Goal: Book appointment/travel/reservation

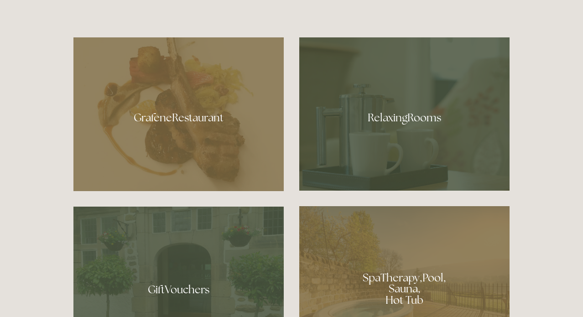
scroll to position [510, 0]
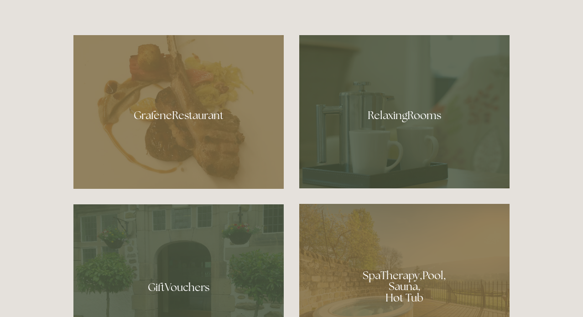
click at [232, 142] on div at bounding box center [178, 112] width 210 height 154
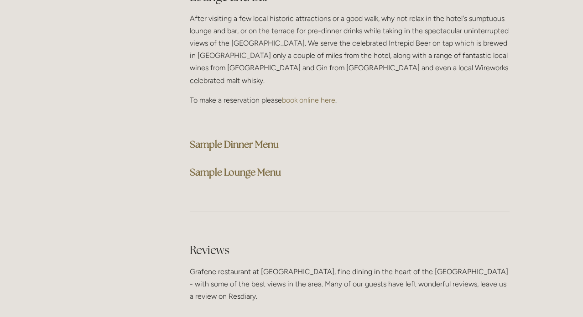
scroll to position [2346, 0]
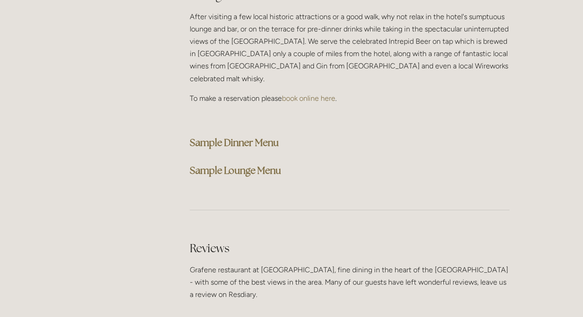
click at [270, 136] on strong "Sample Dinner Menu" at bounding box center [234, 142] width 89 height 12
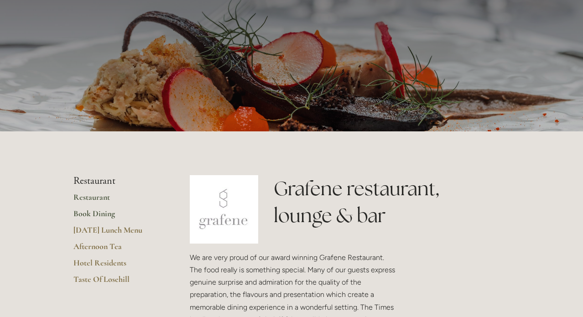
scroll to position [66, 0]
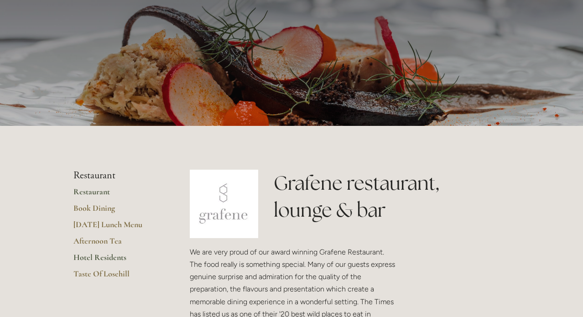
click at [116, 261] on link "Hotel Residents" at bounding box center [116, 260] width 87 height 16
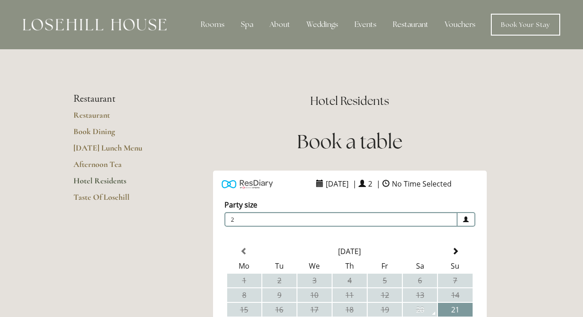
click at [120, 183] on link "Hotel Residents" at bounding box center [116, 184] width 87 height 16
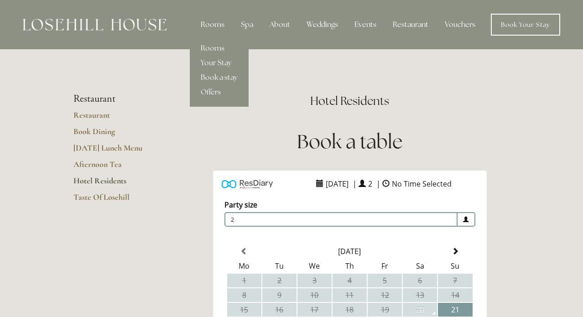
click at [221, 28] on div "Rooms" at bounding box center [213, 25] width 38 height 18
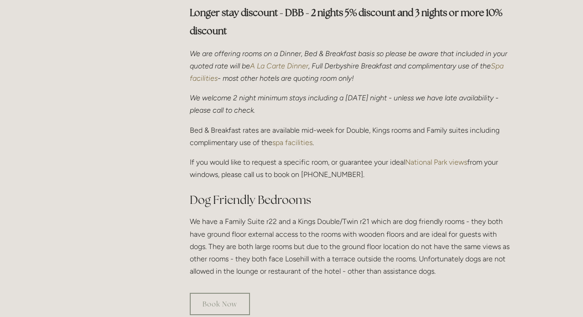
scroll to position [369, 0]
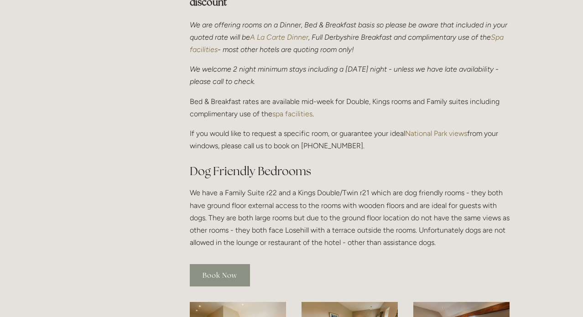
click at [204, 264] on link "Book Now" at bounding box center [220, 275] width 60 height 22
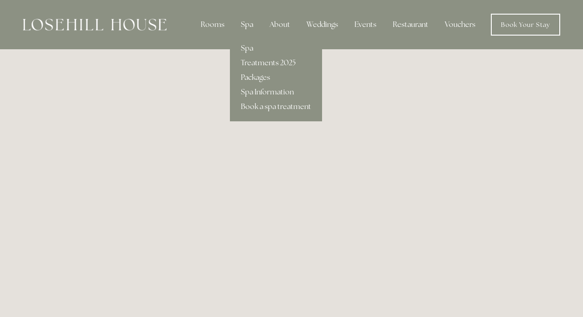
click at [249, 25] on div "Spa" at bounding box center [247, 25] width 27 height 18
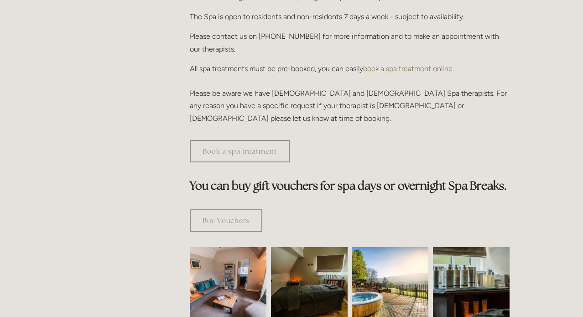
scroll to position [411, 0]
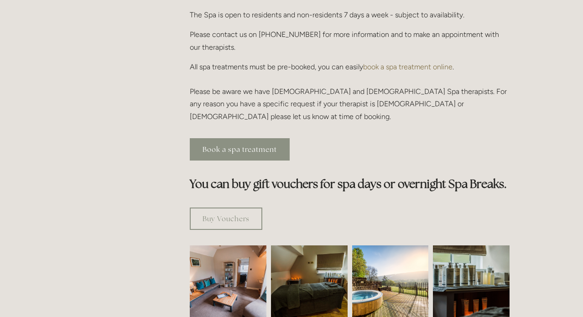
click at [264, 138] on link "Book a spa treatment" at bounding box center [240, 149] width 100 height 22
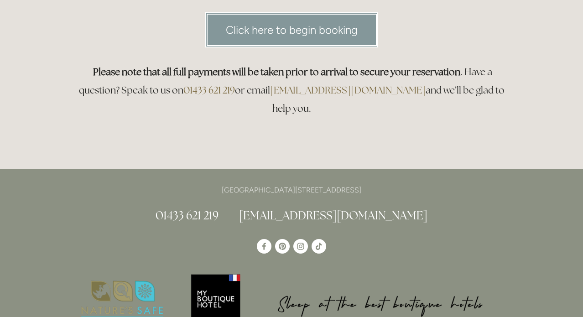
scroll to position [131, 0]
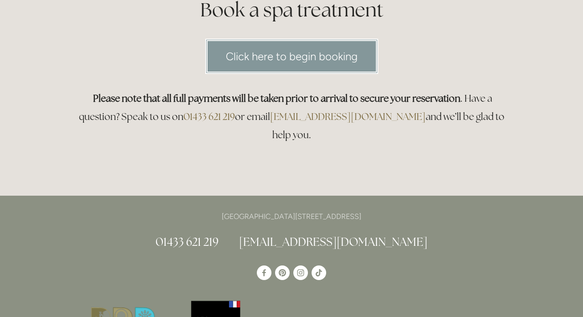
click at [286, 58] on link "Click here to begin booking" at bounding box center [291, 56] width 173 height 35
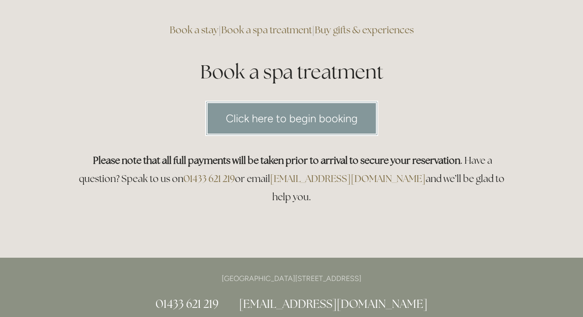
scroll to position [0, 0]
